Goal: Task Accomplishment & Management: Complete application form

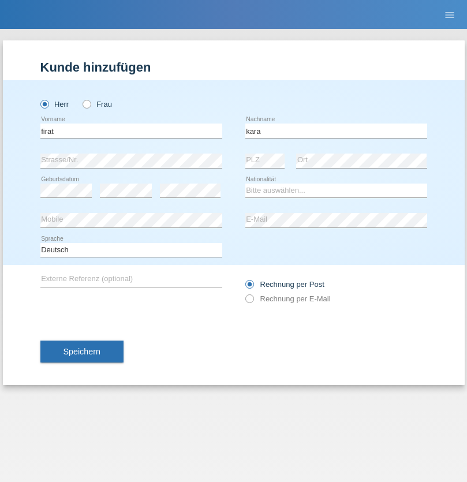
type input "kara"
select select "CH"
radio input "true"
click at [131, 131] on input "text" at bounding box center [131, 131] width 182 height 14
type input "Sabrina"
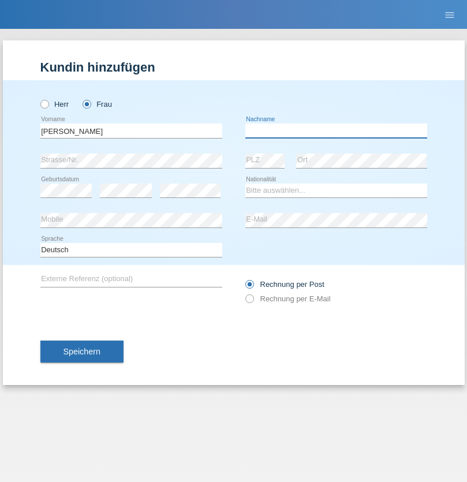
click at [336, 131] on input "text" at bounding box center [336, 131] width 182 height 14
type input "Santos"
select select "PT"
select select "C"
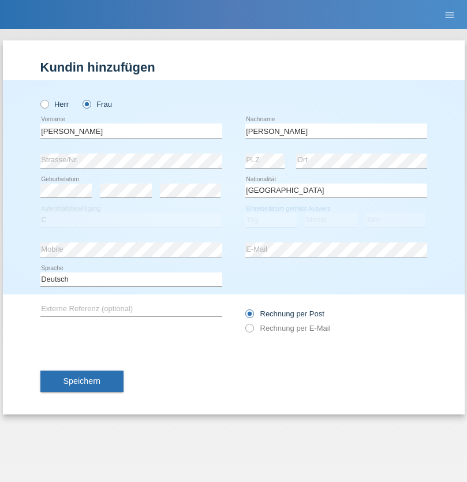
select select "05"
select select "12"
select select "2000"
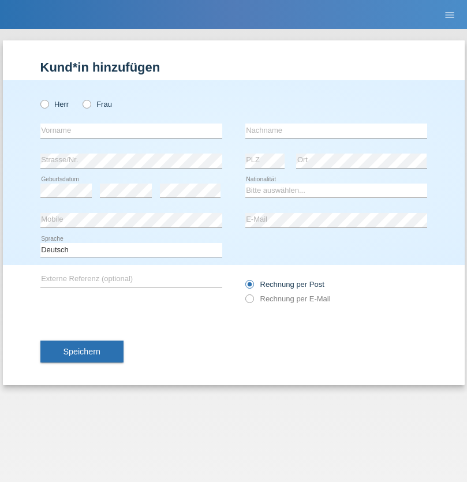
radio input "true"
click at [131, 131] on input "text" at bounding box center [131, 131] width 182 height 14
type input "Anett"
click at [336, 131] on input "text" at bounding box center [336, 131] width 182 height 14
type input "Tanner"
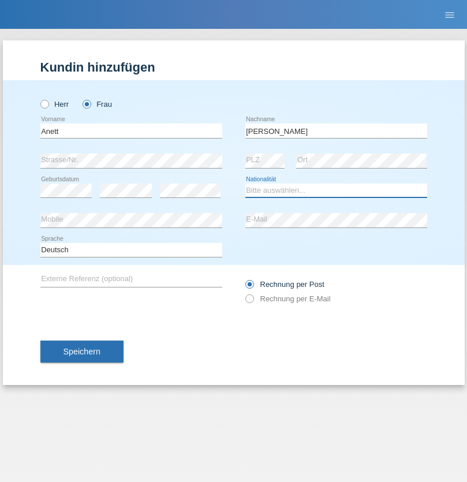
select select "HU"
select select "C"
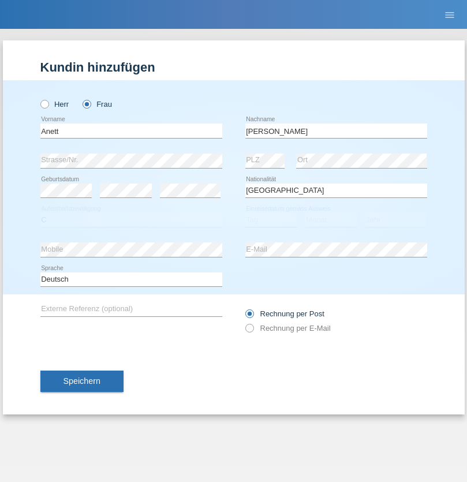
select select "04"
select select "09"
select select "2021"
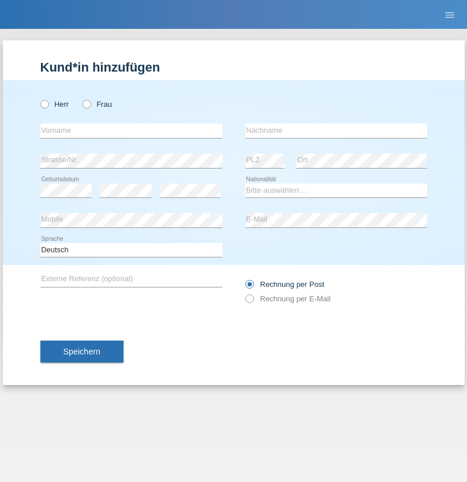
radio input "true"
click at [131, 131] on input "text" at bounding box center [131, 131] width 182 height 14
type input "Tanja"
click at [336, 131] on input "text" at bounding box center [336, 131] width 182 height 14
type input "Hirsiger"
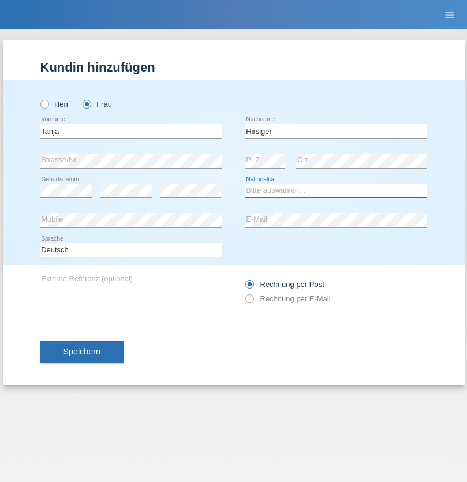
select select "CH"
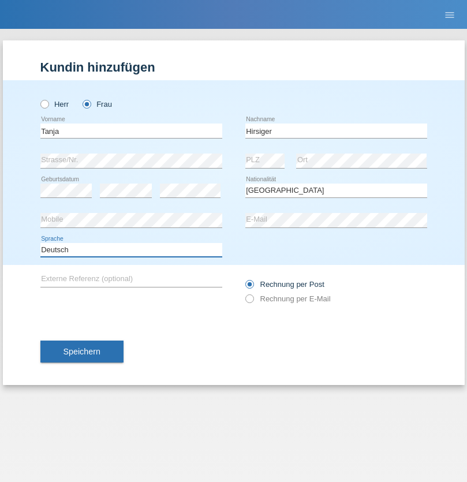
select select "en"
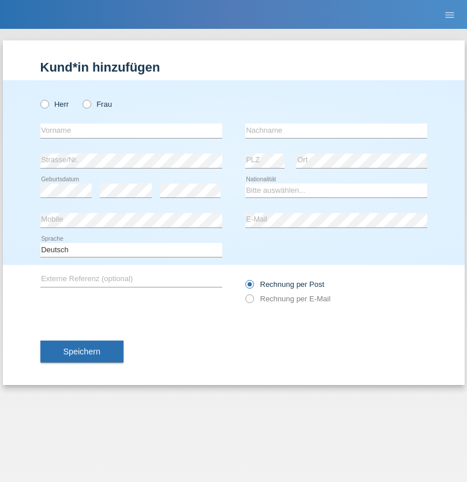
radio input "true"
click at [131, 131] on input "text" at bounding box center [131, 131] width 182 height 14
type input "Ketty"
click at [336, 131] on input "text" at bounding box center [336, 131] width 182 height 14
type input "Kalupnath"
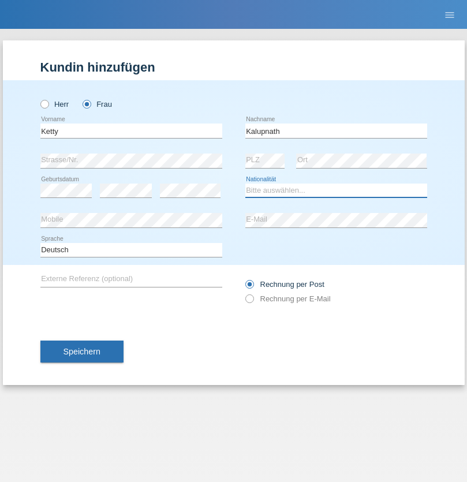
select select "CH"
